Goal: Transaction & Acquisition: Purchase product/service

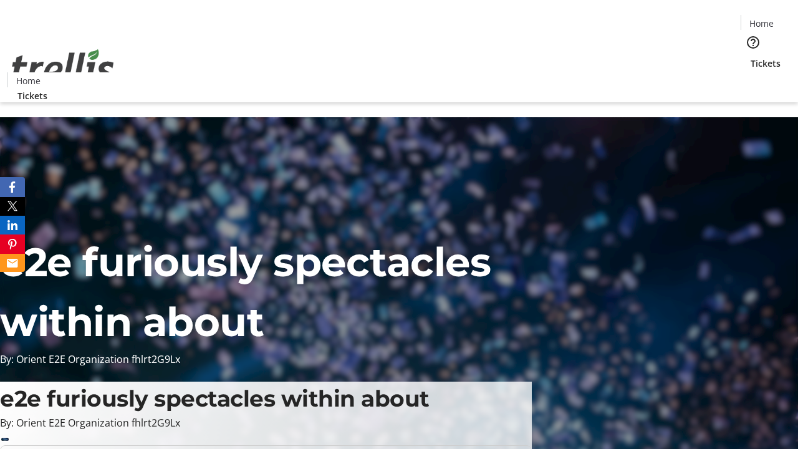
click at [751, 57] on span "Tickets" at bounding box center [766, 63] width 30 height 13
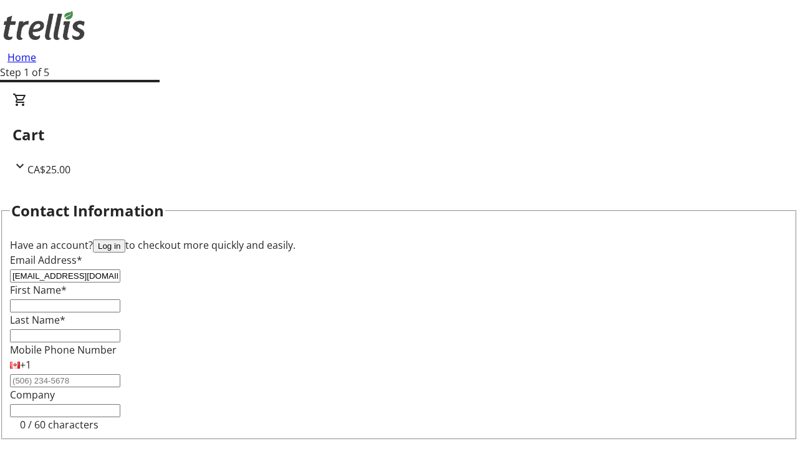
type input "[EMAIL_ADDRESS][DOMAIN_NAME]"
type input "Garfield"
type input "[PERSON_NAME]"
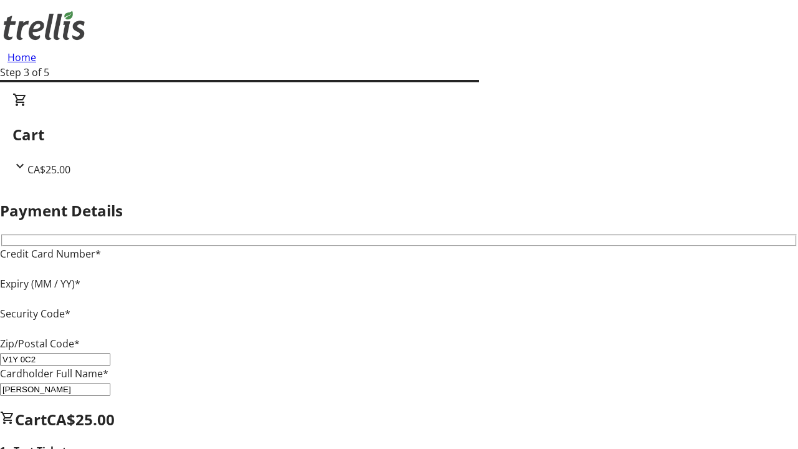
type input "V1Y 0C2"
